Goal: Navigation & Orientation: Find specific page/section

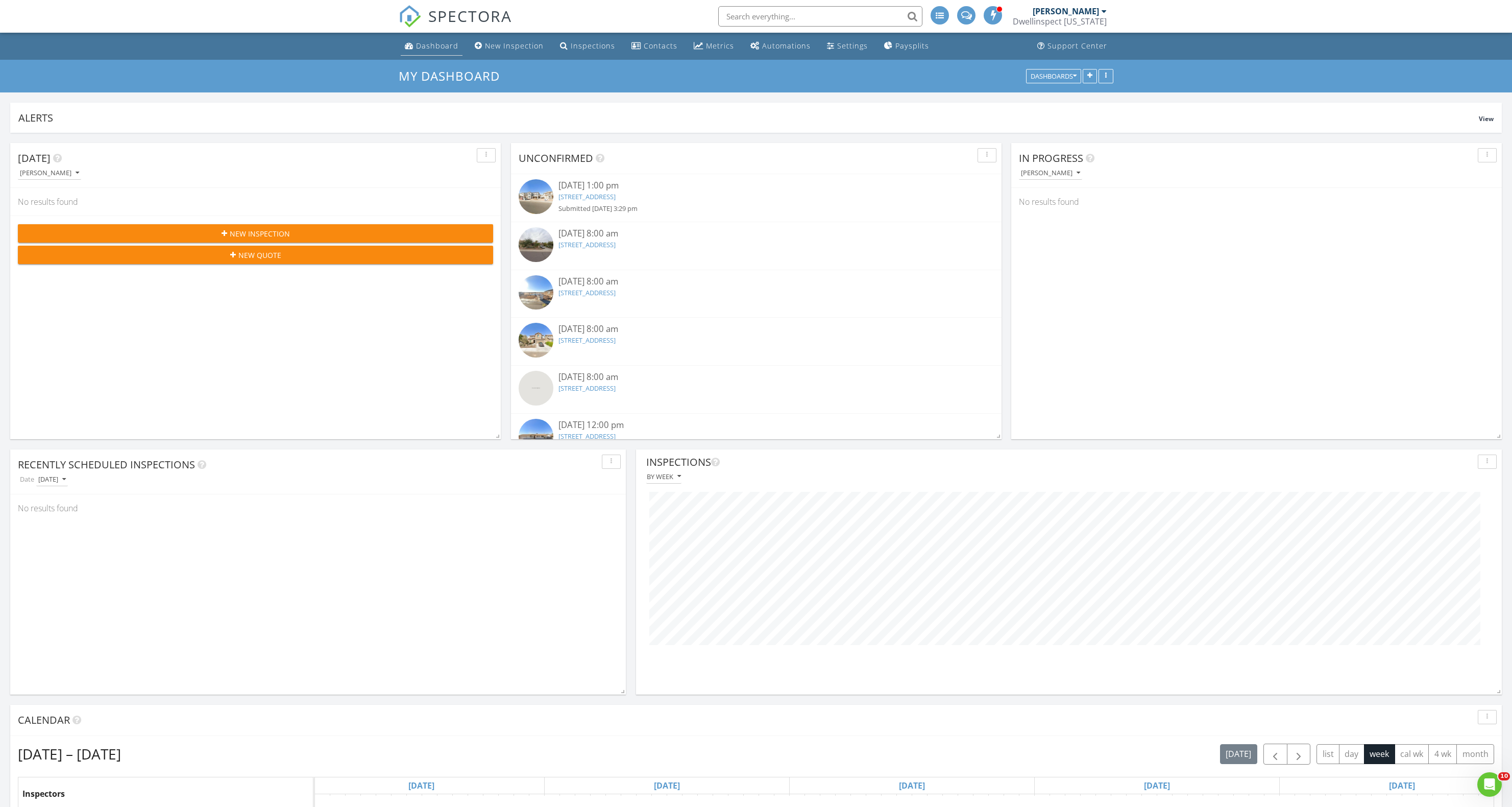
click at [417, 46] on div "Dashboard" at bounding box center [437, 46] width 43 height 10
